Goal: Transaction & Acquisition: Purchase product/service

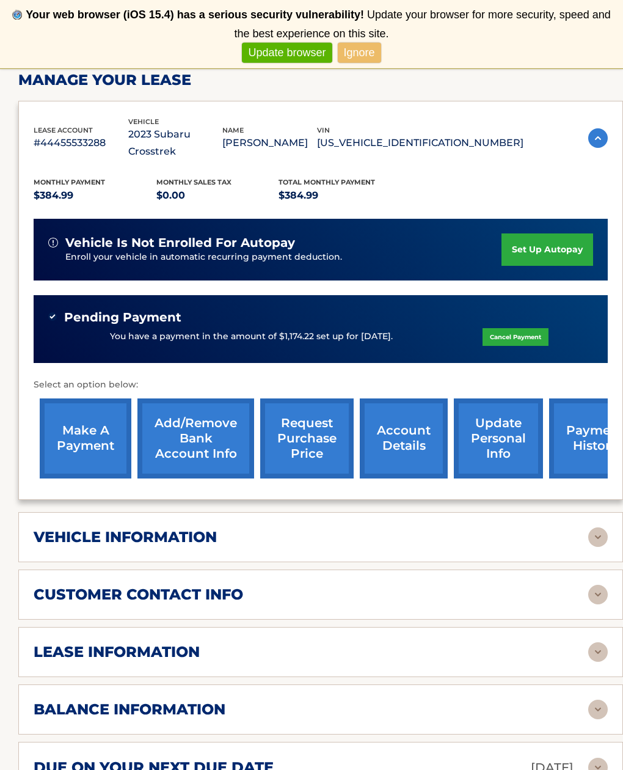
scroll to position [236, 0]
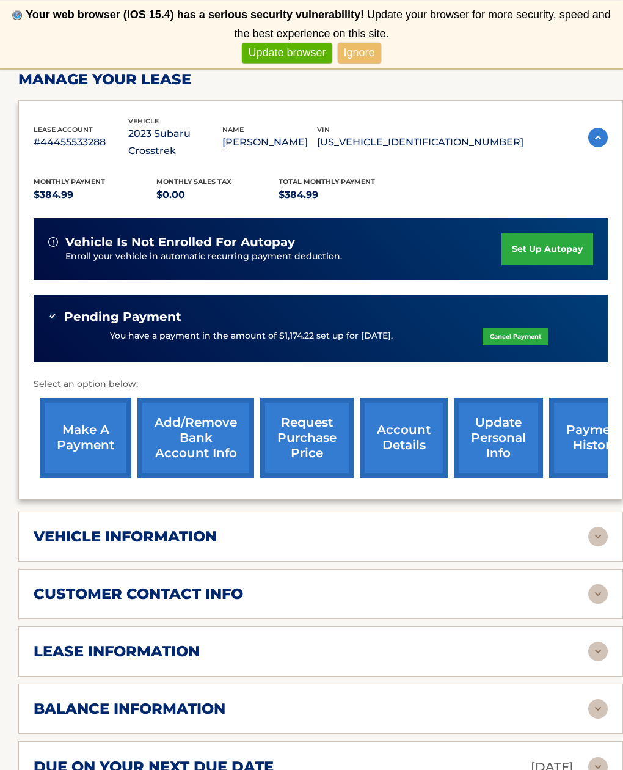
click at [83, 418] on link "make a payment" at bounding box center [86, 438] width 92 height 80
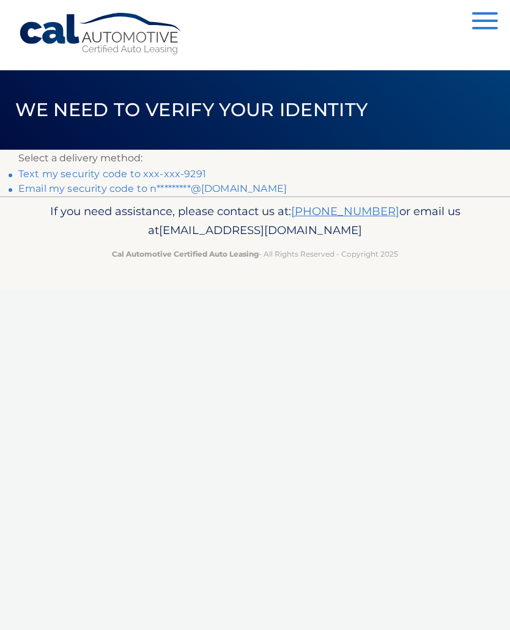
click at [207, 191] on link "Email my security code to n*********@[DOMAIN_NAME]" at bounding box center [152, 189] width 268 height 12
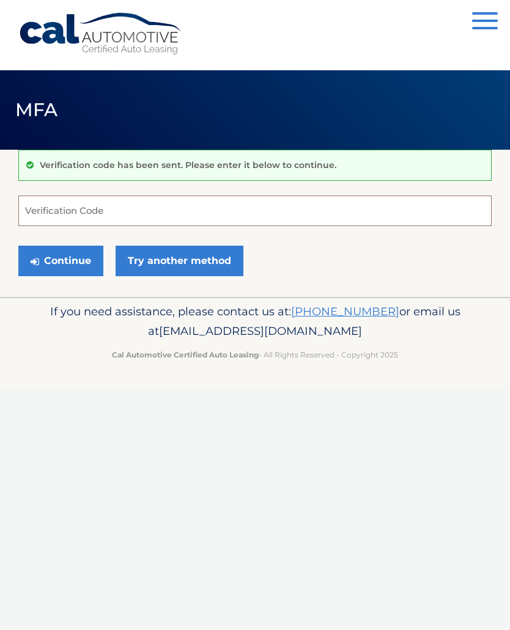
click at [105, 205] on input "Verification Code" at bounding box center [254, 211] width 473 height 31
type input "965367"
click at [76, 259] on button "Continue" at bounding box center [60, 261] width 85 height 31
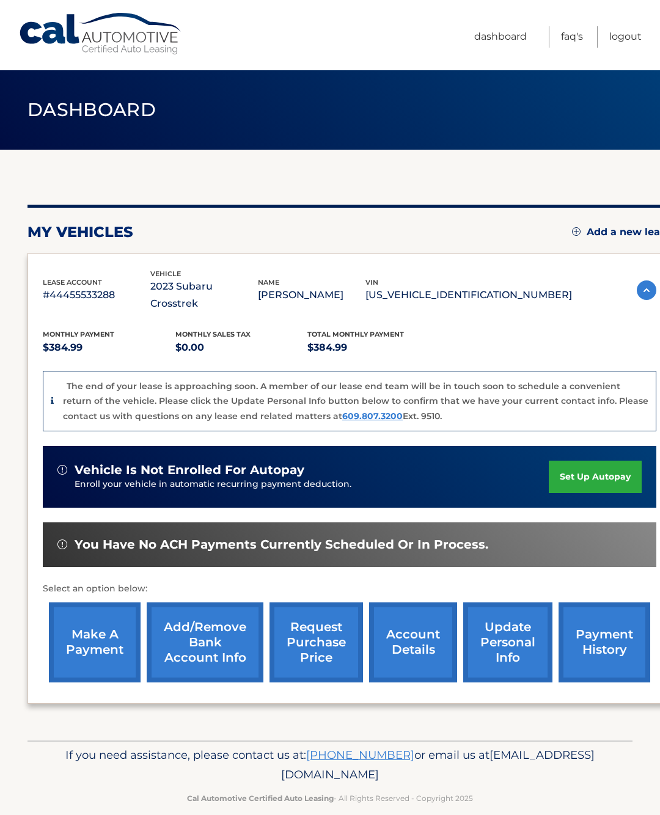
click at [617, 618] on link "payment history" at bounding box center [605, 643] width 92 height 80
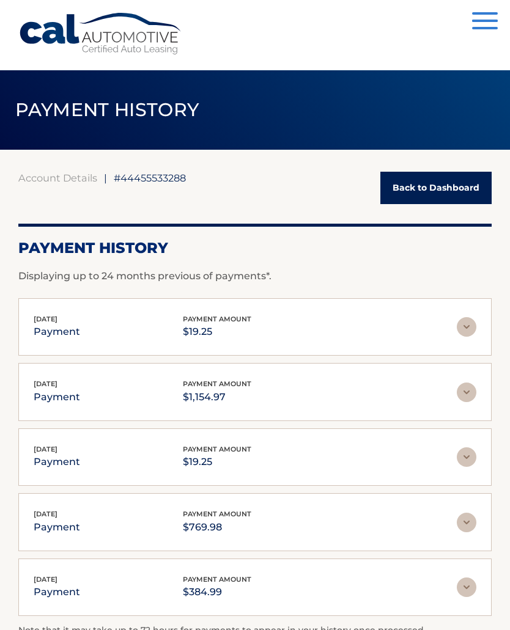
click at [472, 389] on img at bounding box center [467, 393] width 20 height 20
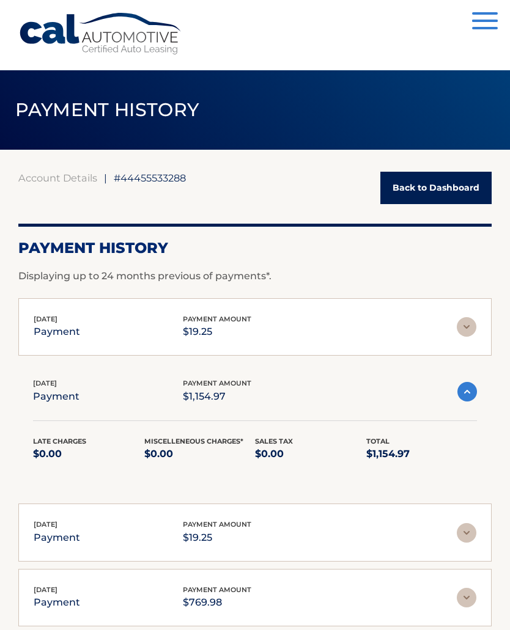
click at [454, 467] on div "Late Charges $0.00 Miscelleneous Charges* $0.00 Sales Tax $0.00 Total $1,154.97" at bounding box center [255, 457] width 444 height 42
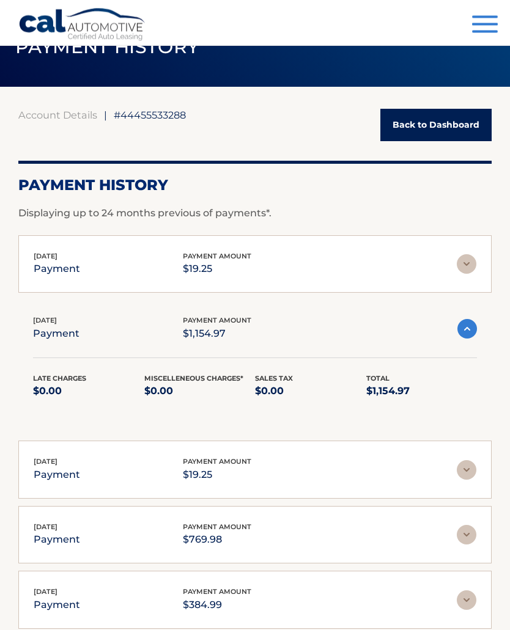
scroll to position [61, 0]
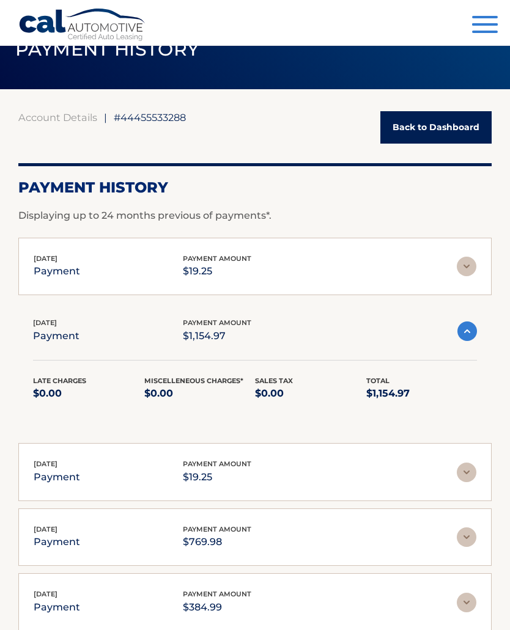
click at [421, 126] on link "Back to Dashboard" at bounding box center [435, 127] width 111 height 32
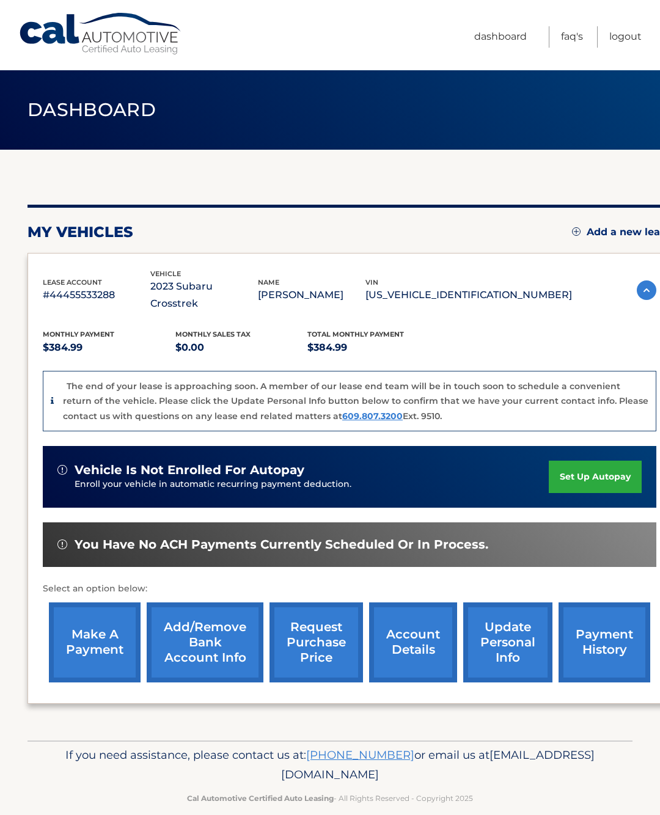
click at [94, 641] on link "make a payment" at bounding box center [95, 643] width 92 height 80
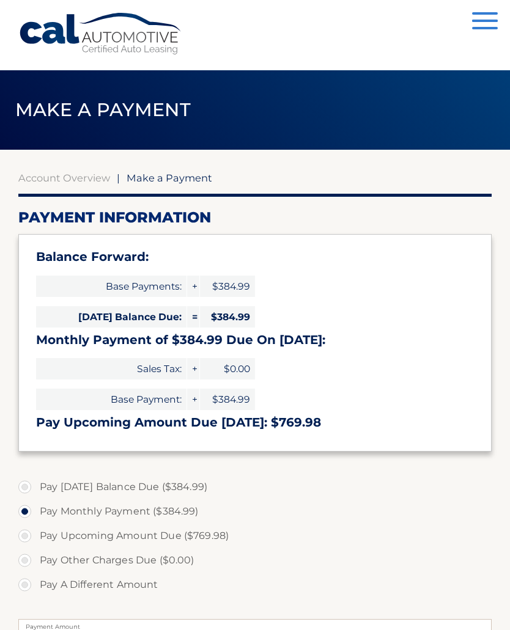
select select "NDJhMDJmOGYtNzY2YS00N2FlLTljN2EtOTUyOTM3Mjc0ZTQz"
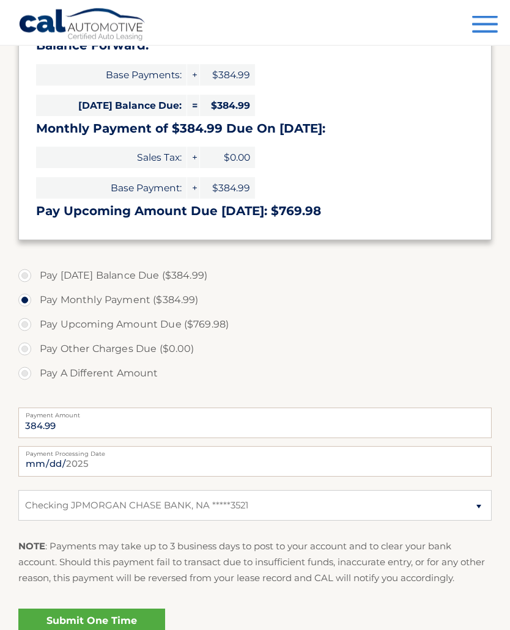
scroll to position [223, 0]
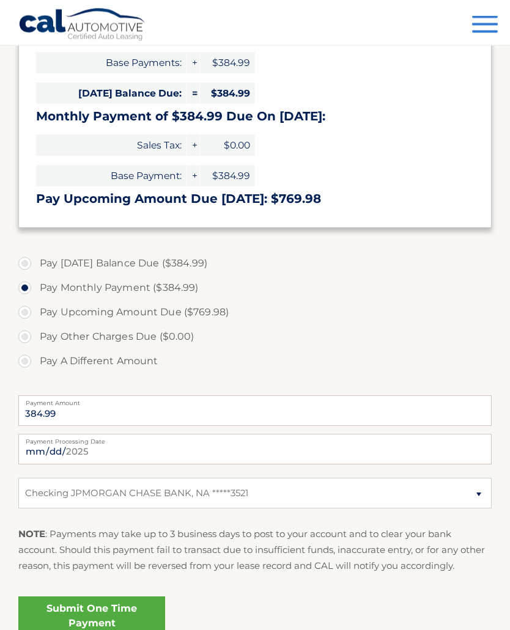
click at [89, 606] on link "Submit One Time Payment" at bounding box center [91, 616] width 147 height 39
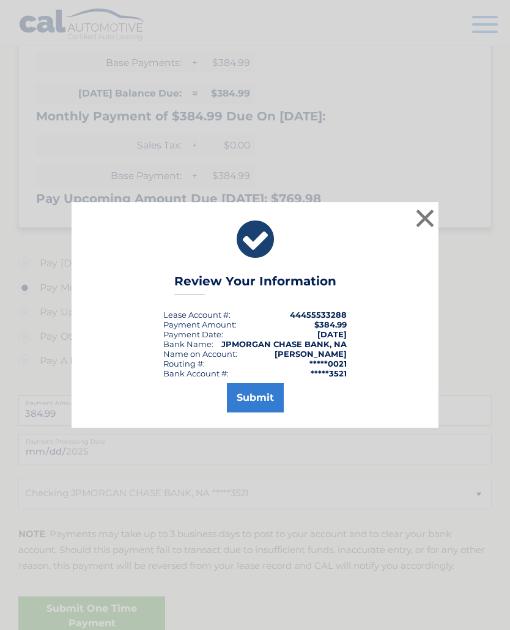
click at [250, 411] on button "Submit" at bounding box center [255, 397] width 57 height 29
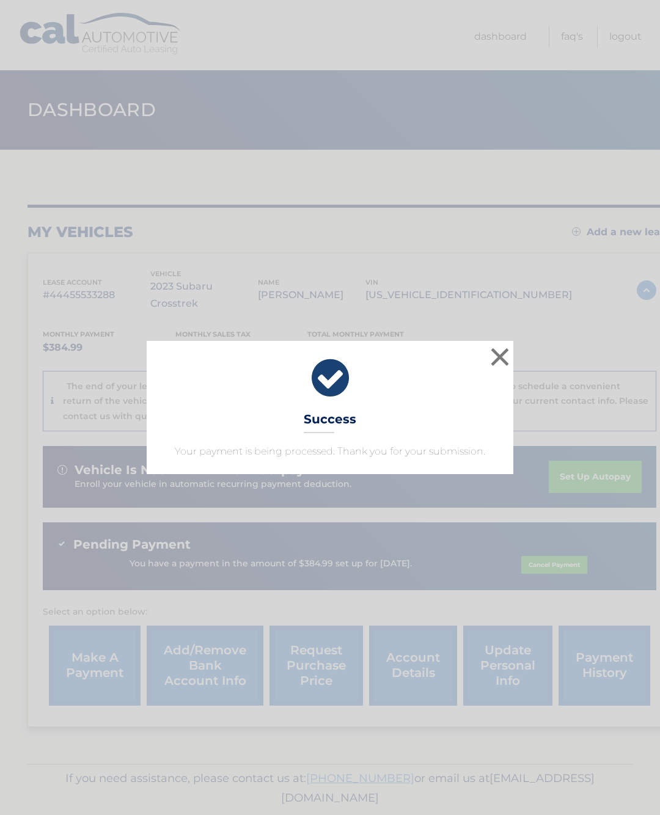
click at [501, 355] on button "×" at bounding box center [500, 357] width 24 height 24
